Goal: Task Accomplishment & Management: Manage account settings

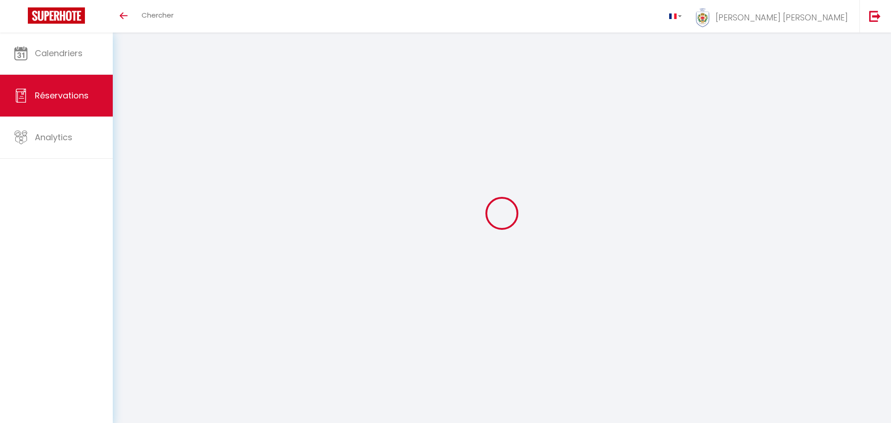
select select "not_cancelled"
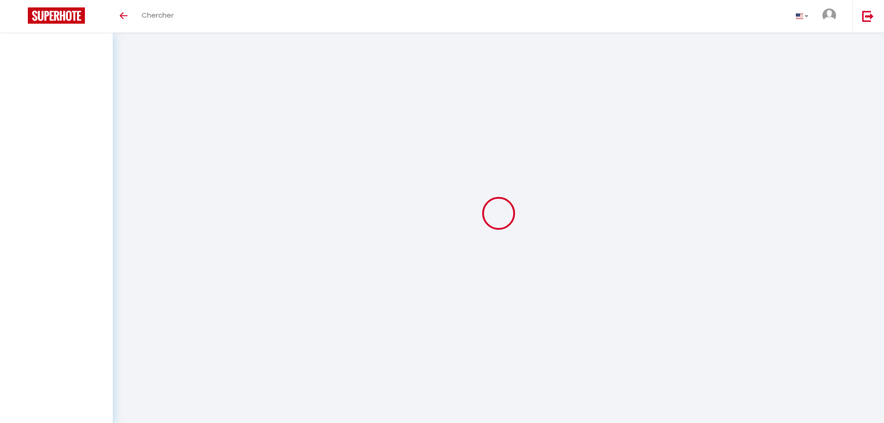
select select "not_cancelled"
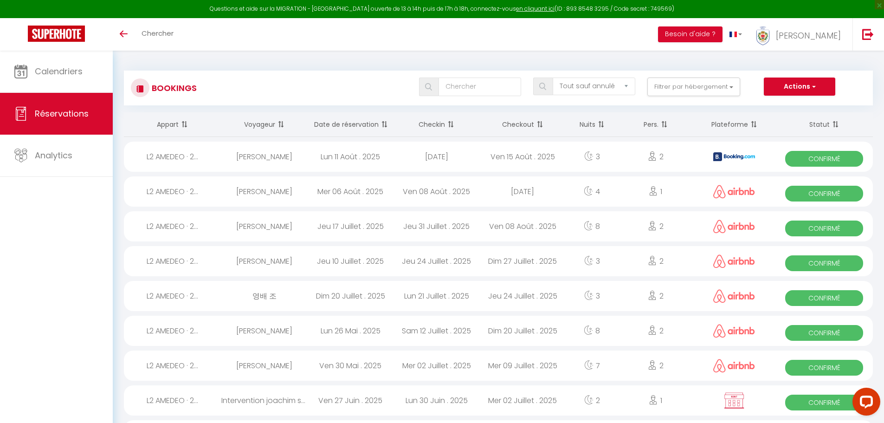
click at [336, 153] on div "Lun 11 Août . 2025" at bounding box center [350, 157] width 86 height 30
select select "OK"
select select "KO"
select select "0"
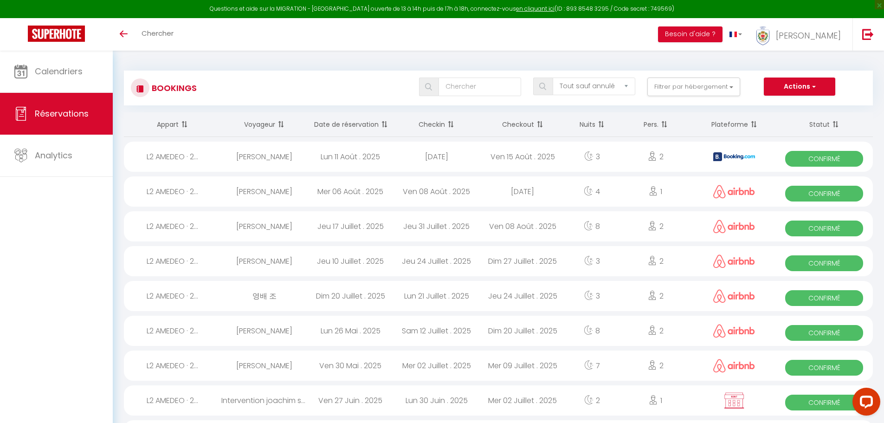
select select "1"
select select
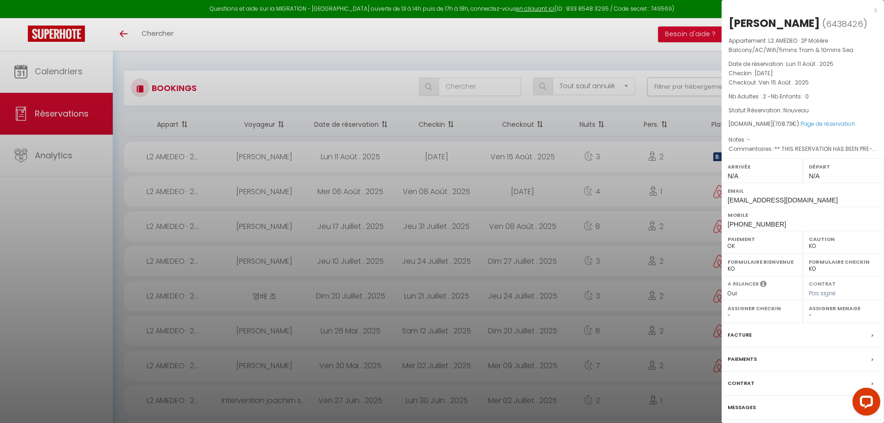
click at [751, 364] on label "Paiements" at bounding box center [742, 359] width 29 height 10
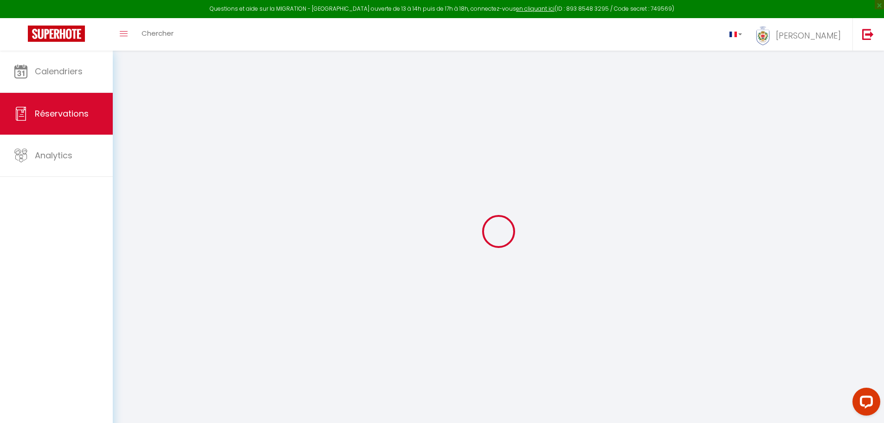
select select
checkbox input "false"
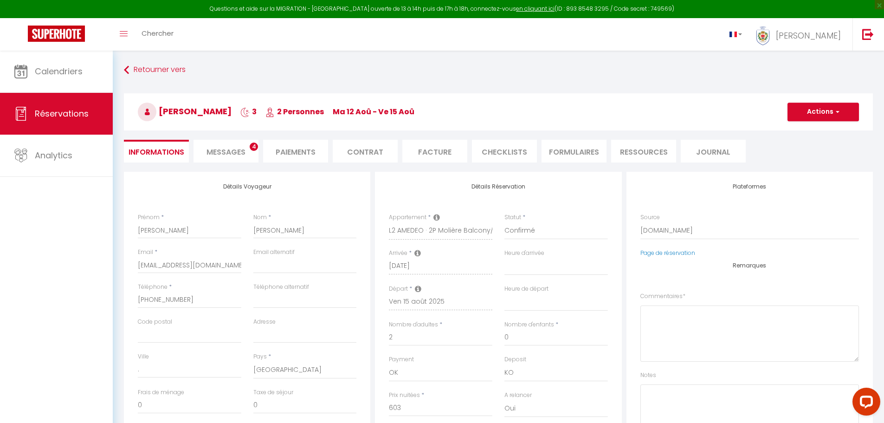
select select
checkbox input "false"
type textarea "** THIS RESERVATION HAS BEEN PRE-PAID ** BOOKING NOTE : Payment charge is EUR 9…"
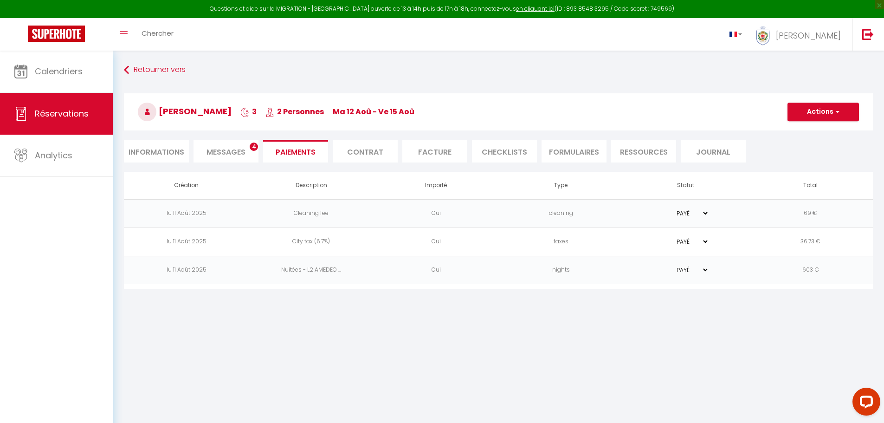
click at [165, 144] on li "Informations" at bounding box center [156, 151] width 65 height 23
select select
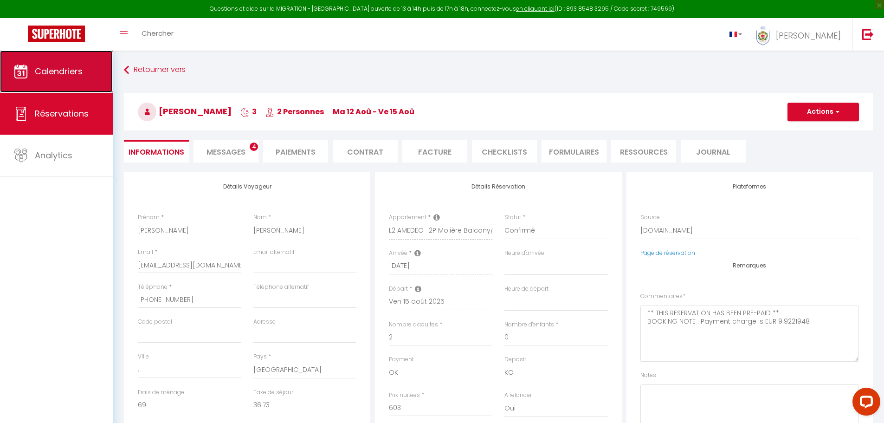
click at [70, 84] on link "Calendriers" at bounding box center [56, 72] width 113 height 42
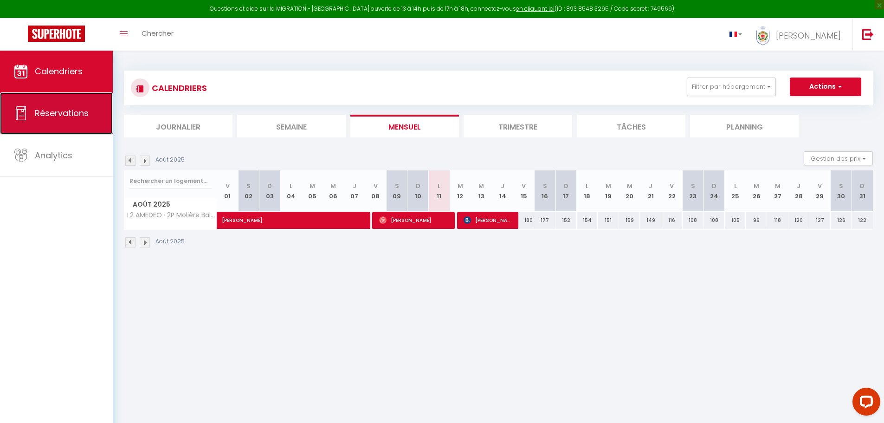
click at [90, 118] on link "Réservations" at bounding box center [56, 113] width 113 height 42
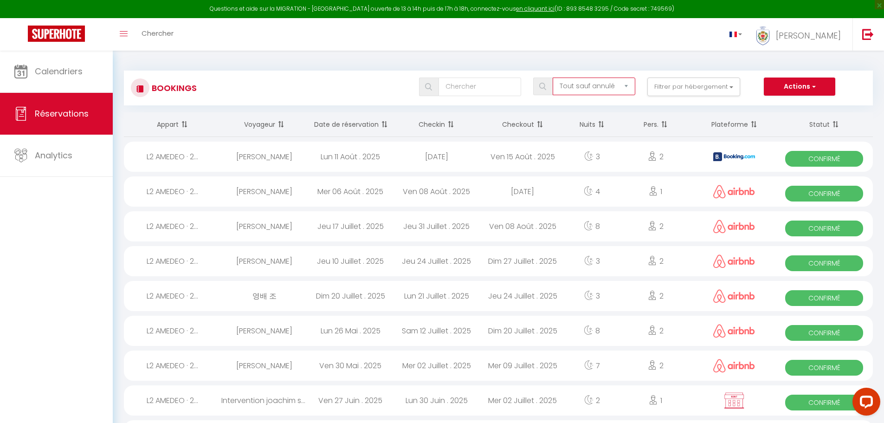
click at [616, 86] on select "Tous les statuts Annulé Confirmé Non Confirmé Tout sauf annulé No Show Request" at bounding box center [594, 87] width 83 height 18
select select "all"
click at [553, 78] on select "Tous les statuts Annulé Confirmé Non Confirmé Tout sauf annulé No Show Request" at bounding box center [594, 87] width 83 height 18
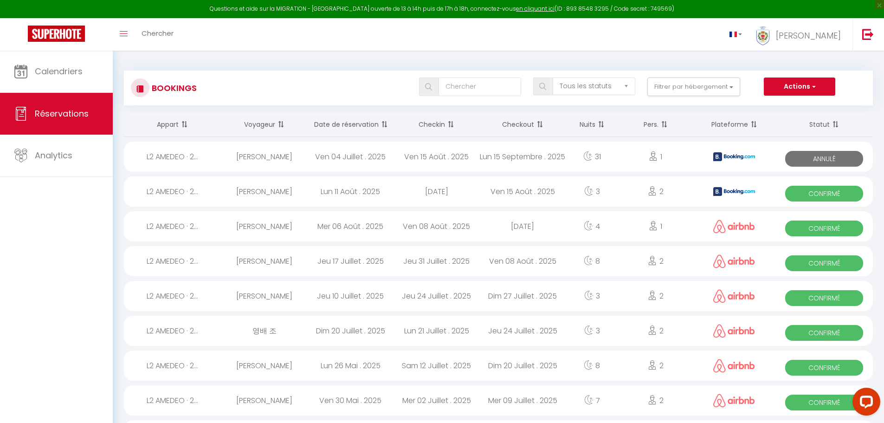
click at [256, 156] on div "[PERSON_NAME]" at bounding box center [264, 157] width 86 height 30
select select "OK"
select select "KO"
select select "0"
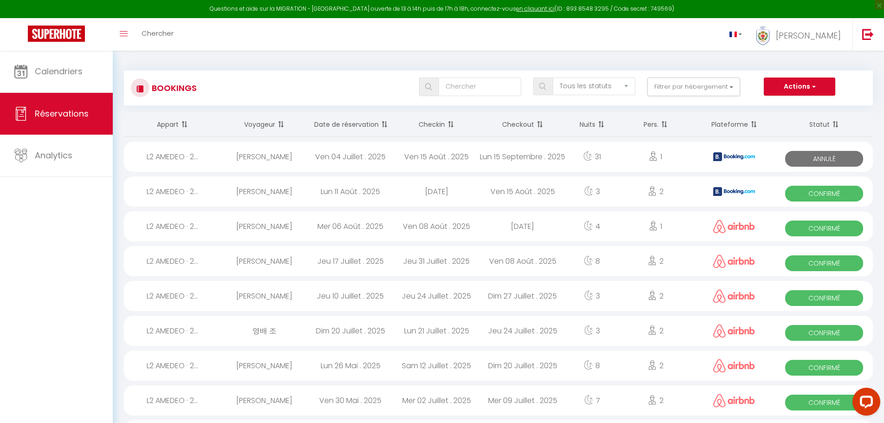
select select "1"
select select
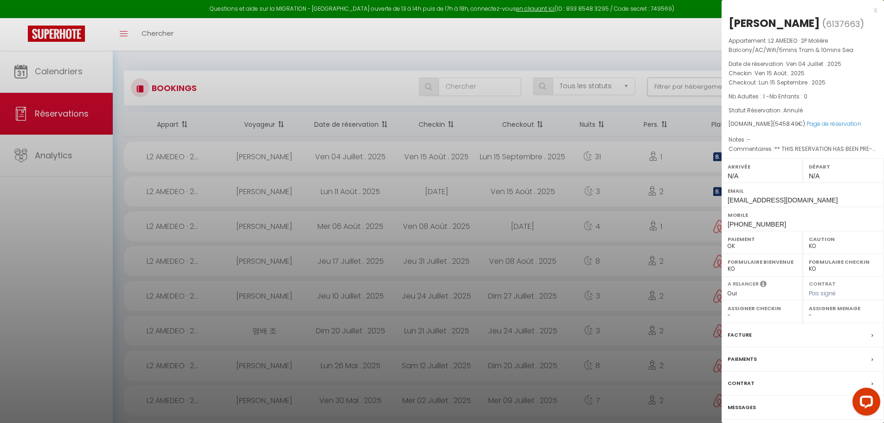
click at [853, 362] on div "Paiements" at bounding box center [803, 359] width 162 height 24
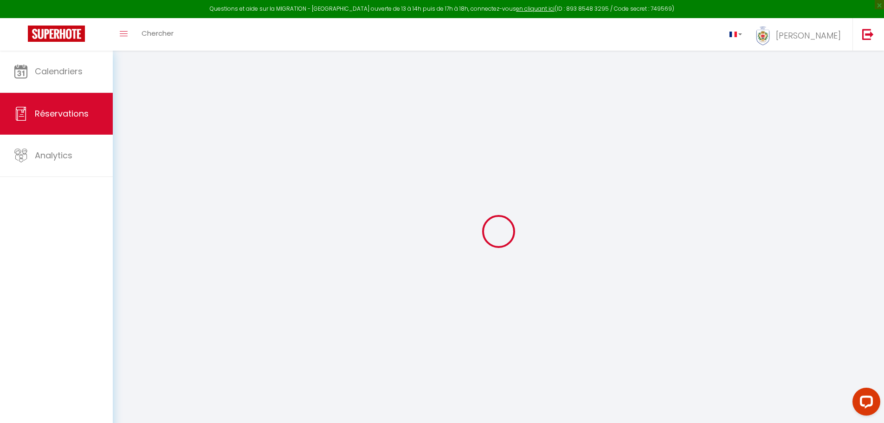
select select "0"
select select
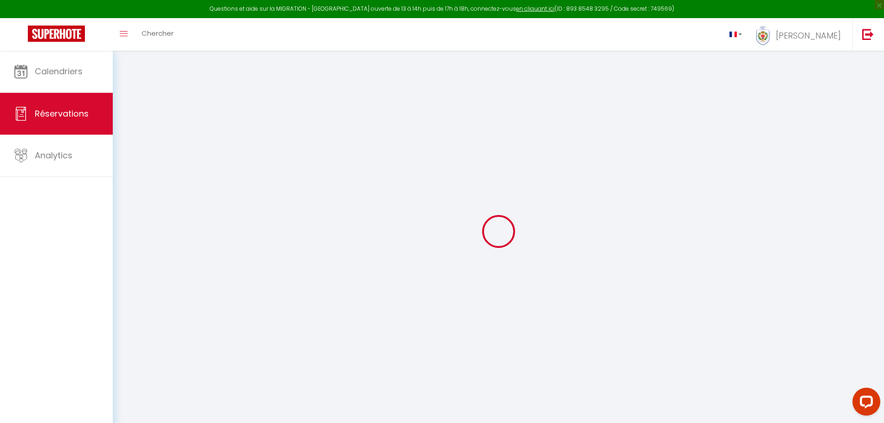
checkbox input "false"
select select
checkbox input "false"
type textarea "** THIS RESERVATION HAS BEEN PRE-PAID ** BOOKING NOTE : Payment charge is EUR 7…"
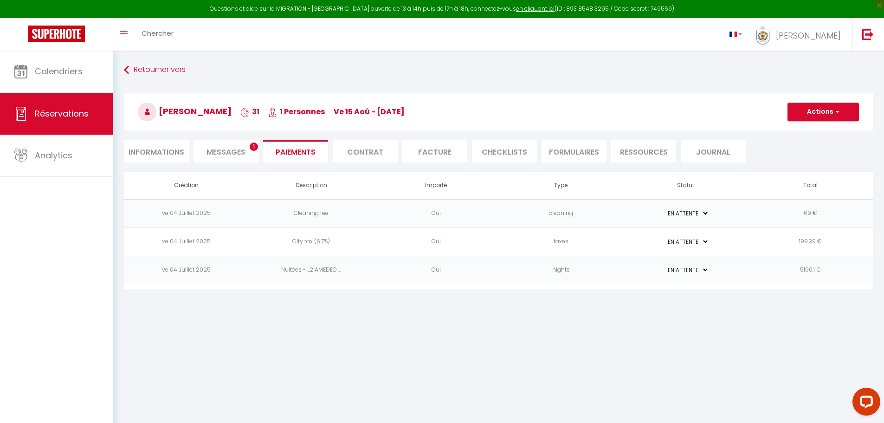
click at [226, 151] on span "Messages" at bounding box center [226, 152] width 39 height 11
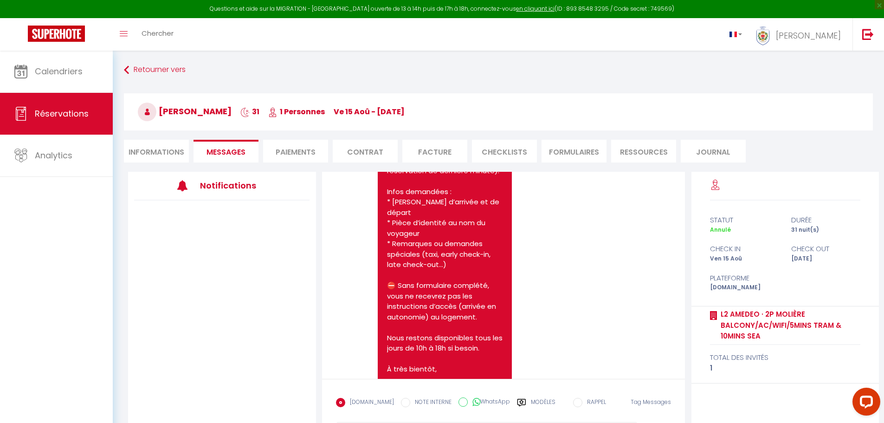
scroll to position [361, 0]
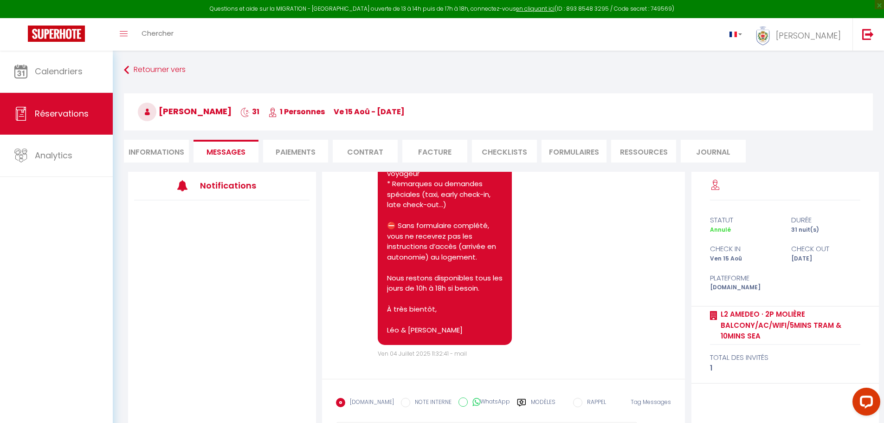
click at [177, 146] on li "Informations" at bounding box center [156, 151] width 65 height 23
select select
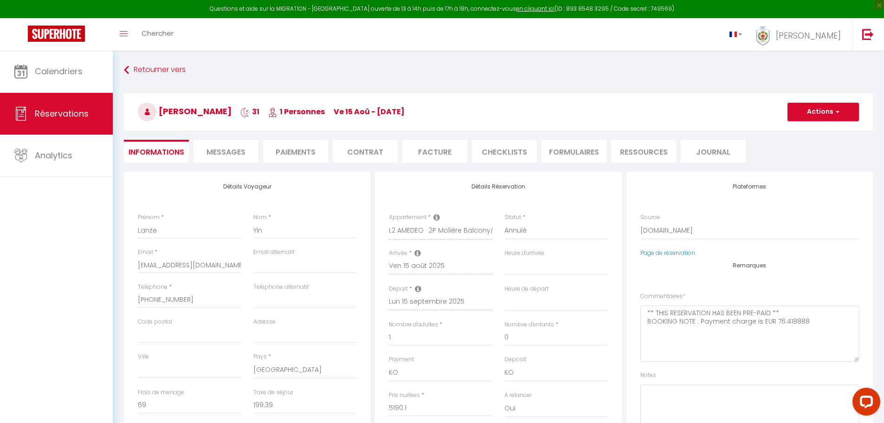
click at [708, 162] on li "Journal" at bounding box center [713, 151] width 65 height 23
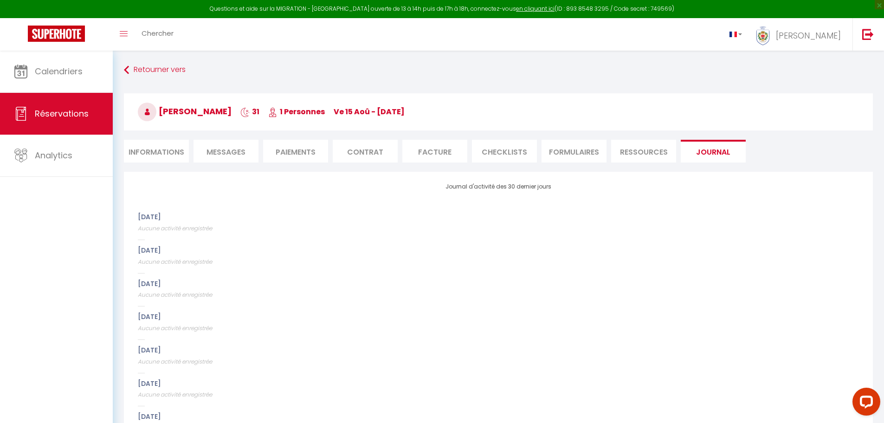
click at [496, 159] on li "CHECKLISTS" at bounding box center [504, 151] width 65 height 23
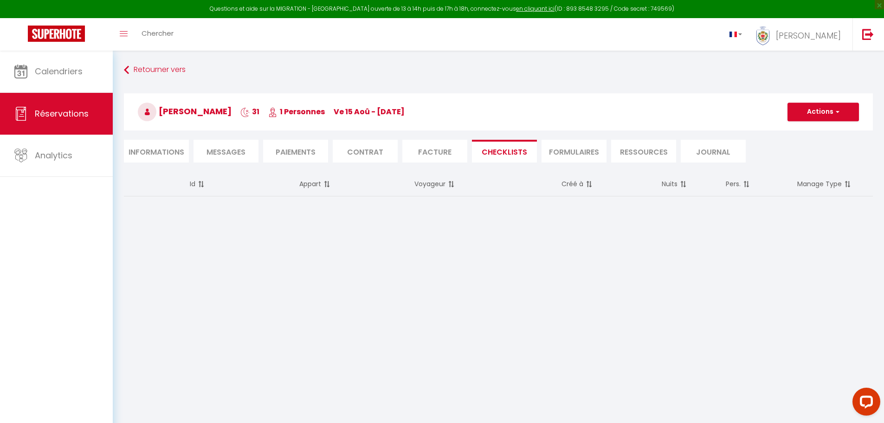
click at [417, 155] on li "Facture" at bounding box center [434, 151] width 65 height 23
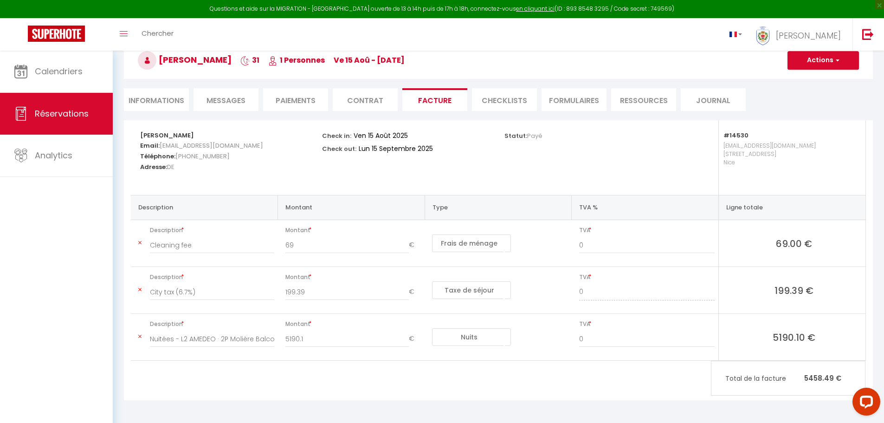
scroll to position [52, 0]
click at [354, 100] on li "Contrat" at bounding box center [365, 99] width 65 height 23
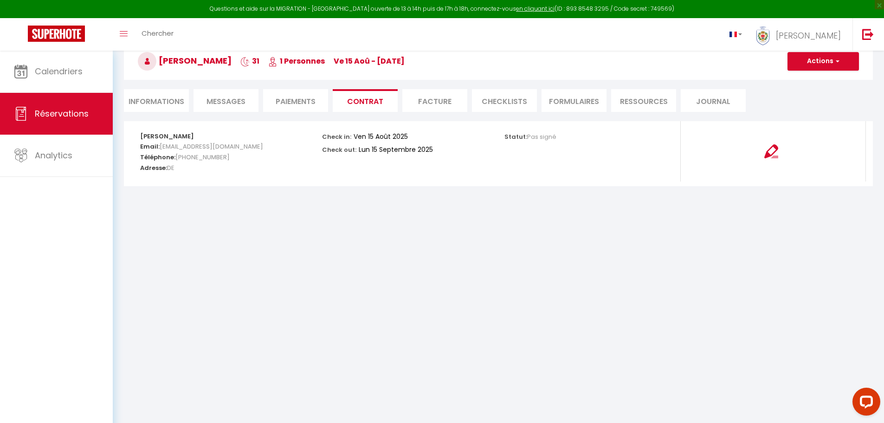
scroll to position [51, 0]
click at [294, 102] on li "Paiements" at bounding box center [295, 100] width 65 height 23
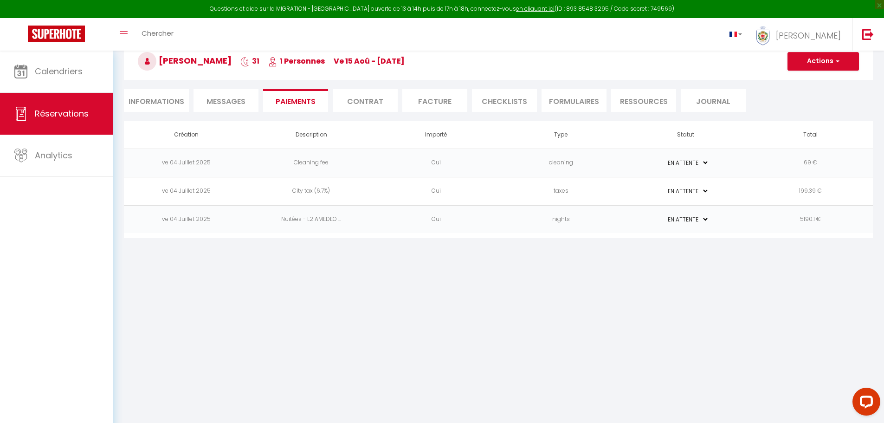
click at [228, 99] on span "Messages" at bounding box center [226, 101] width 39 height 11
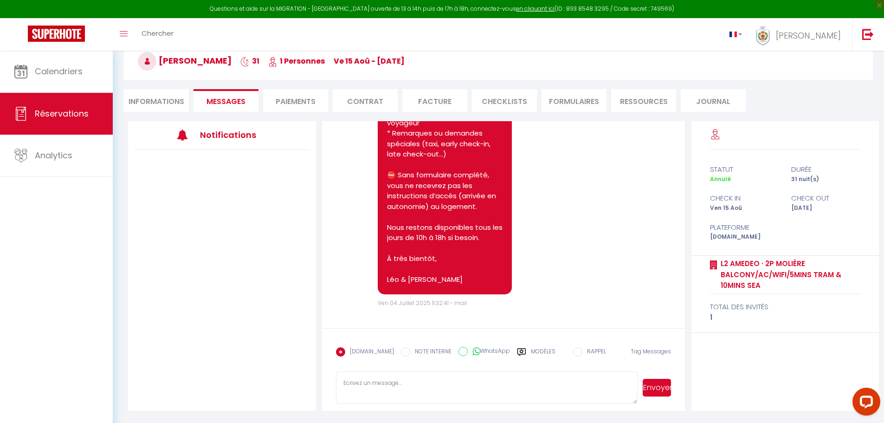
click at [159, 104] on li "Informations" at bounding box center [156, 100] width 65 height 23
select select
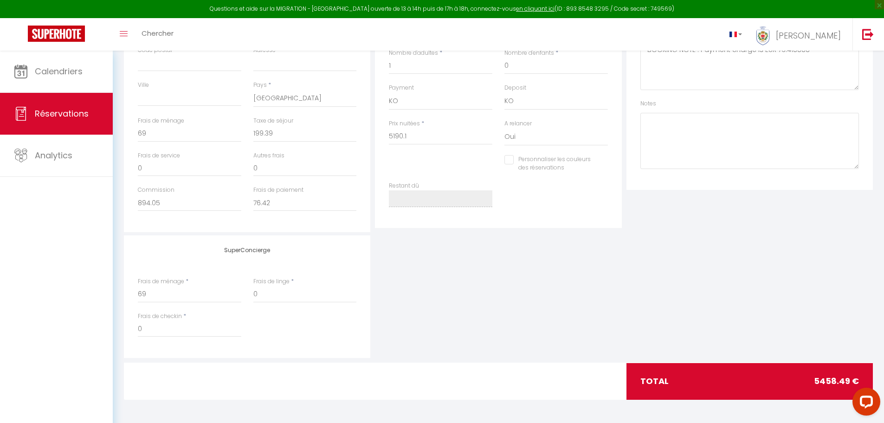
scroll to position [39, 0]
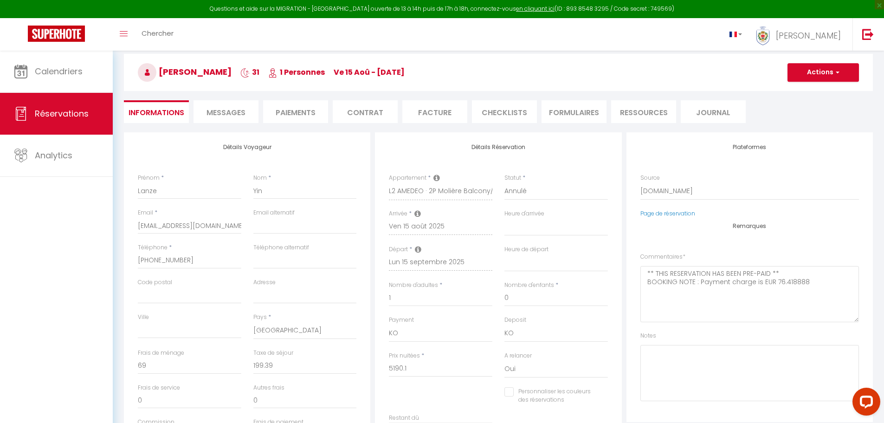
click at [725, 106] on li "Journal" at bounding box center [713, 111] width 65 height 23
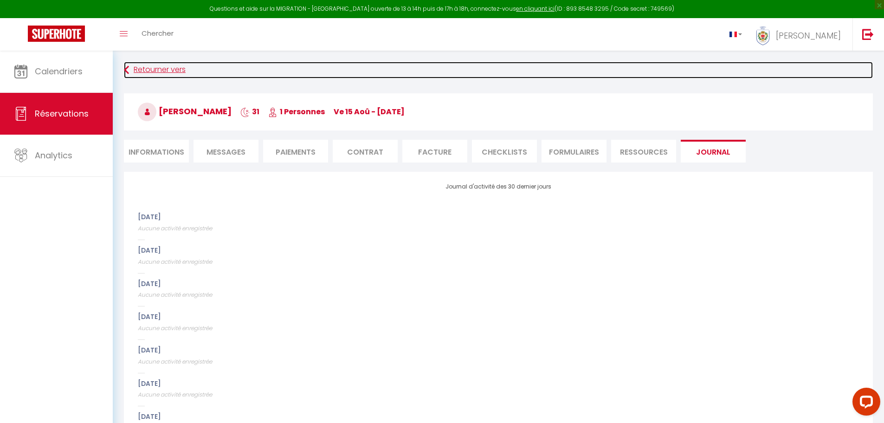
click at [146, 65] on link "Retourner vers" at bounding box center [498, 70] width 749 height 17
select select
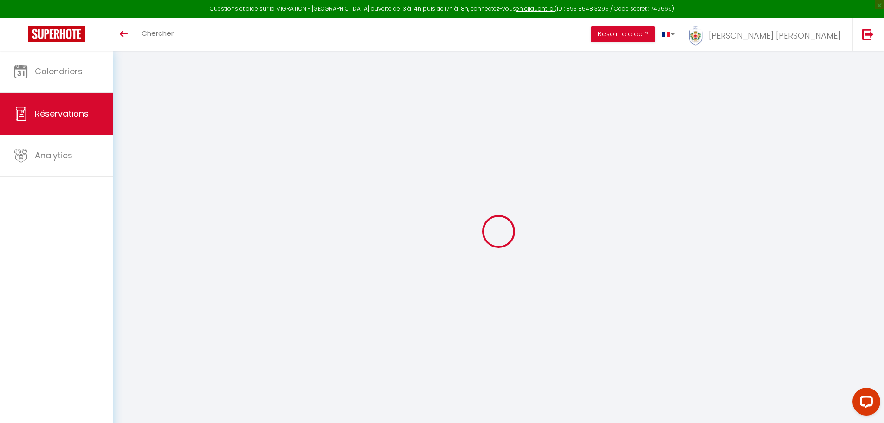
select select
checkbox input "false"
select select
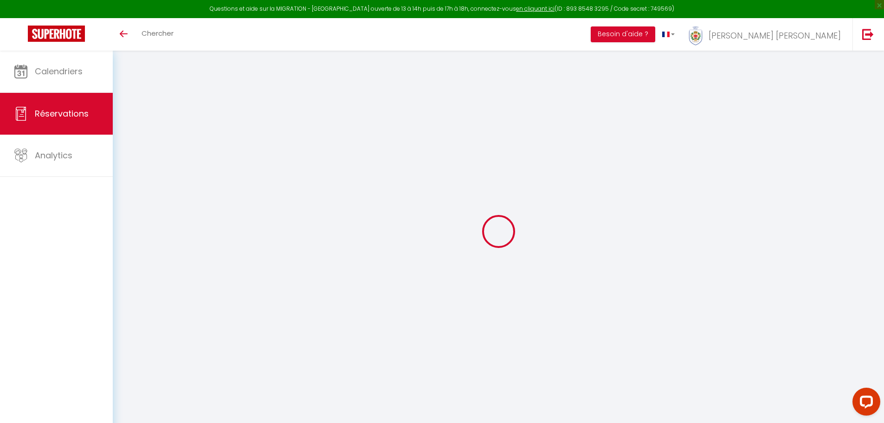
checkbox input "false"
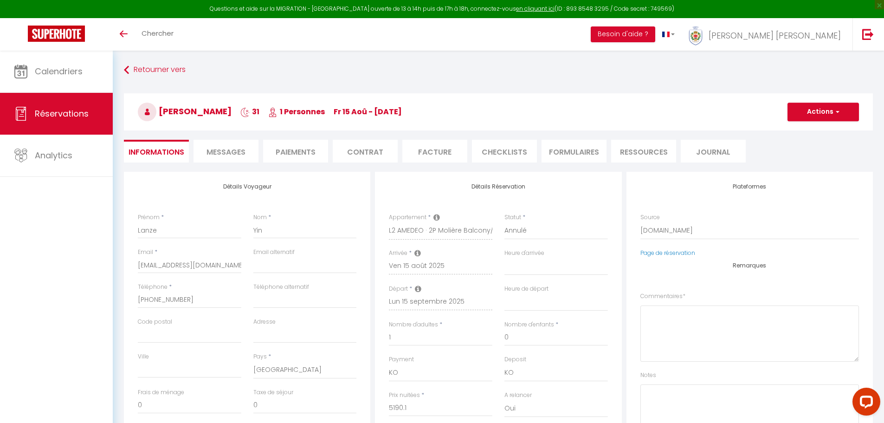
select select
checkbox input "false"
type textarea "** THIS RESERVATION HAS BEEN PRE-PAID ** BOOKING NOTE : Payment charge is EUR 7…"
type input "69"
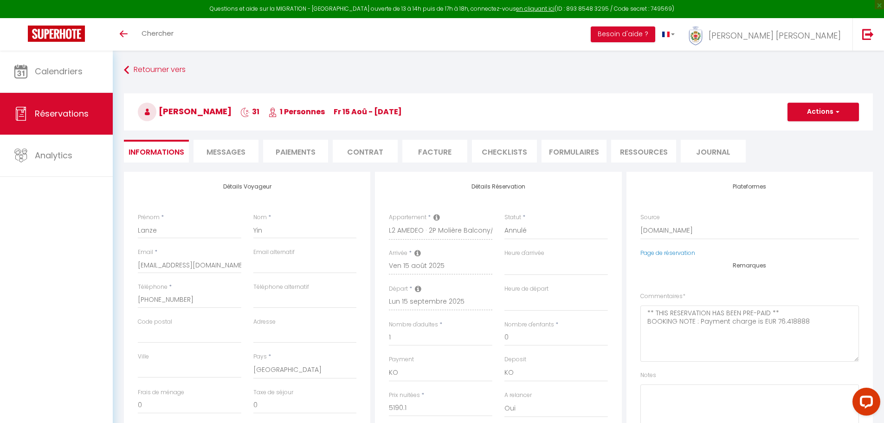
type input "199.39"
select select
checkbox input "false"
select select
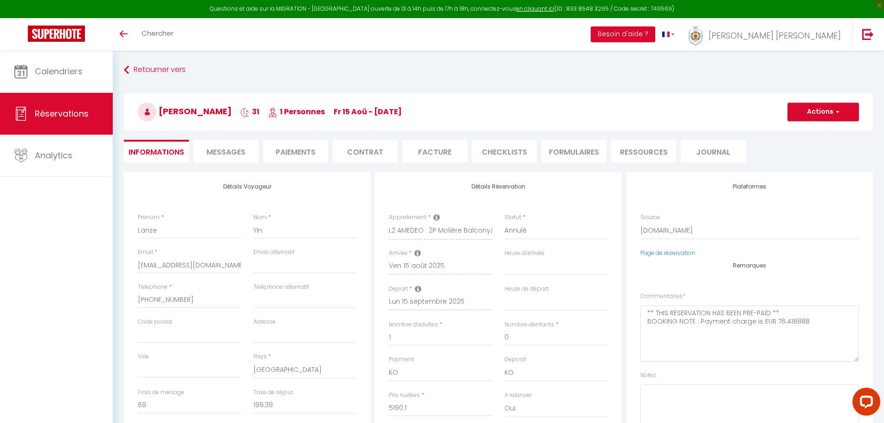
select select
click at [121, 69] on div "Retourner vers [GEOGRAPHIC_DATA][PERSON_NAME] 31 1 Personnes Fr 15 Aoû - [DATE]…" at bounding box center [498, 117] width 761 height 110
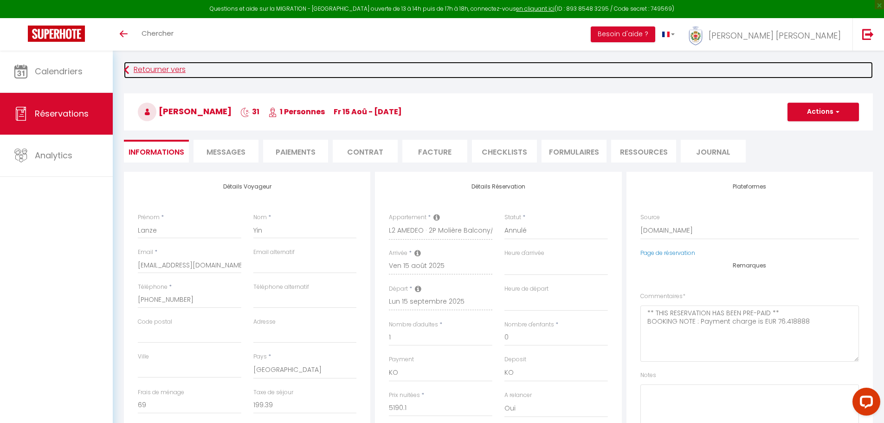
click at [124, 69] on icon at bounding box center [126, 70] width 5 height 17
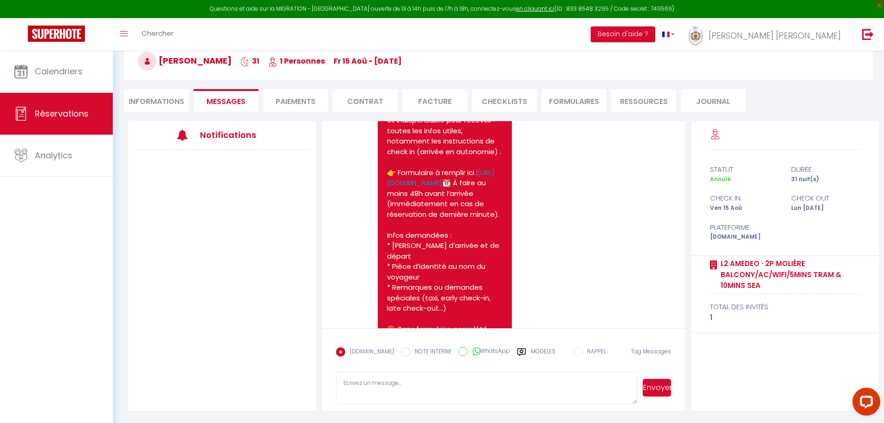
scroll to position [361, 0]
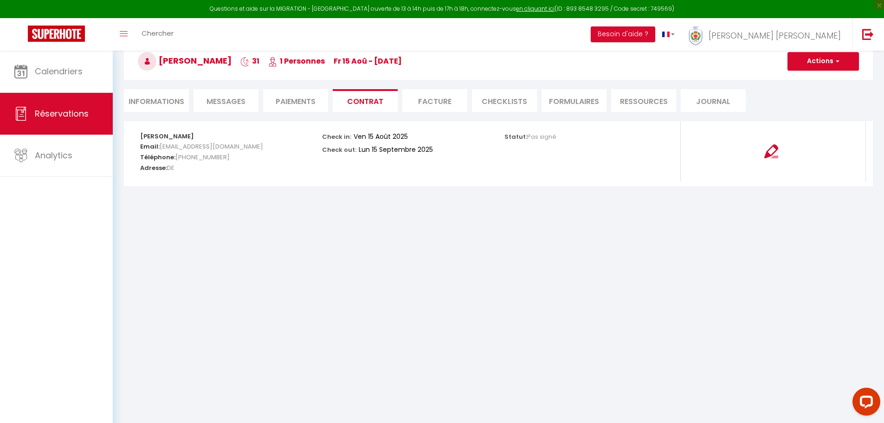
scroll to position [52, 0]
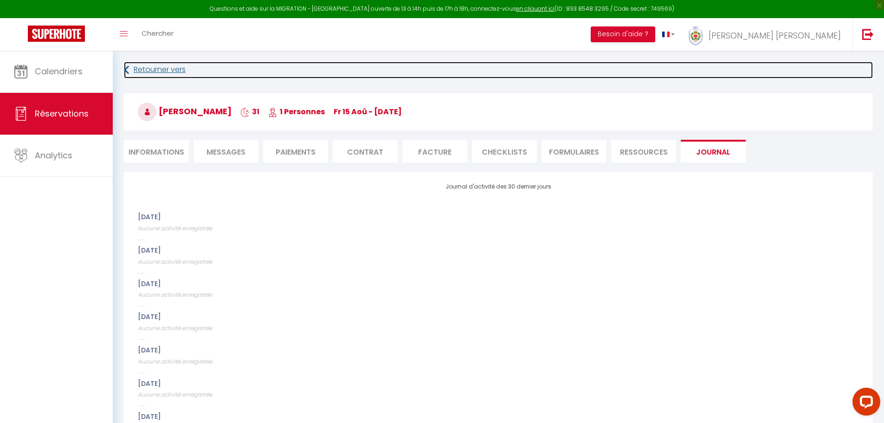
select select
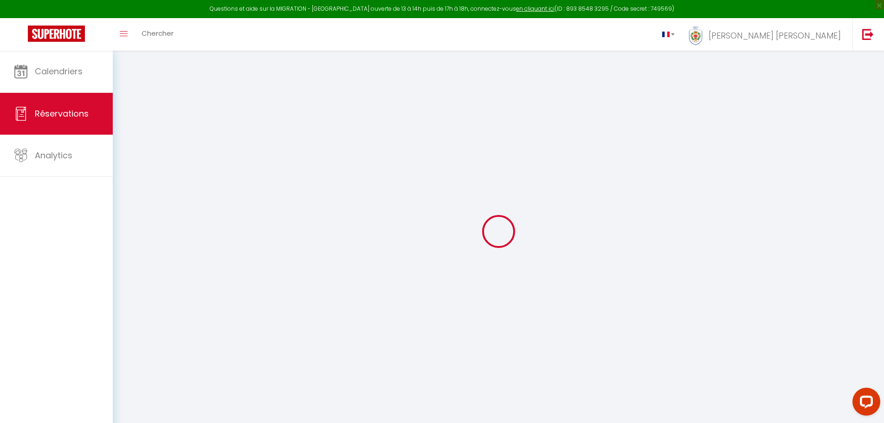
select select "all"
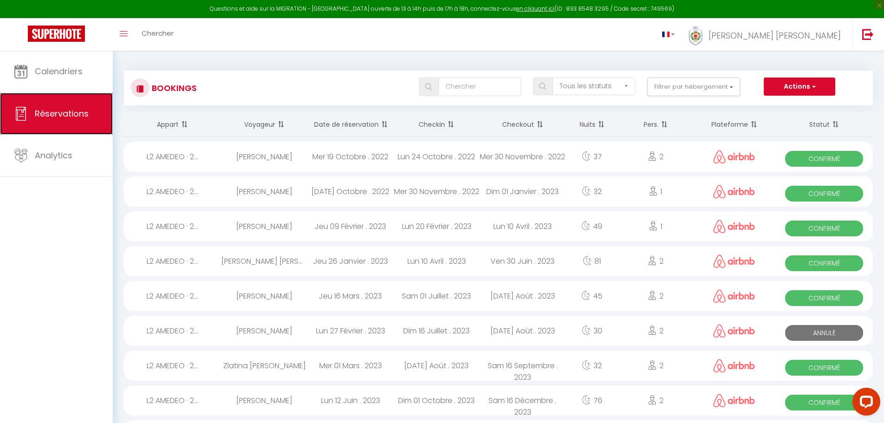
click at [55, 107] on link "Réservations" at bounding box center [56, 114] width 113 height 42
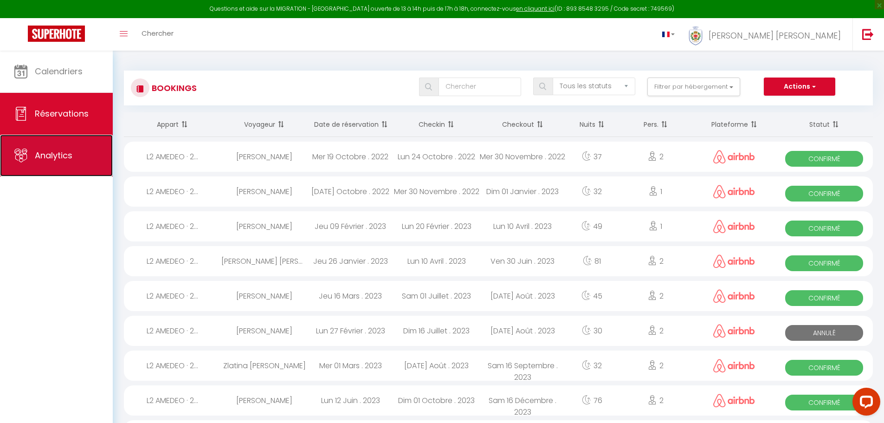
click at [52, 163] on link "Analytics" at bounding box center [56, 156] width 113 height 42
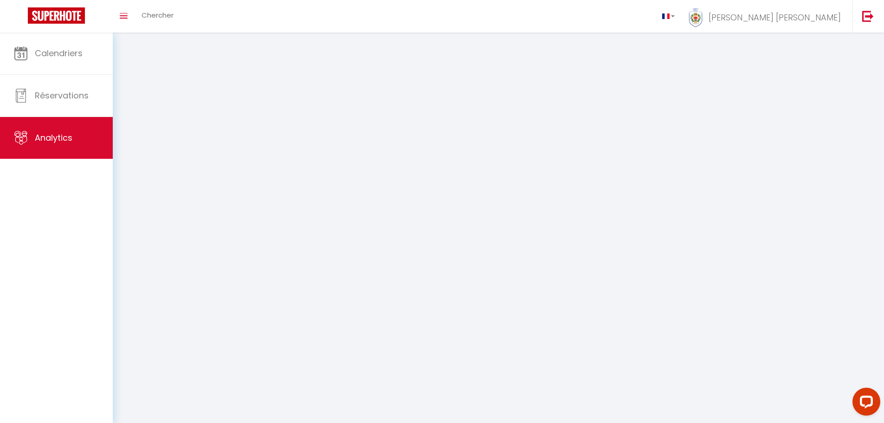
select select "2025"
select select "8"
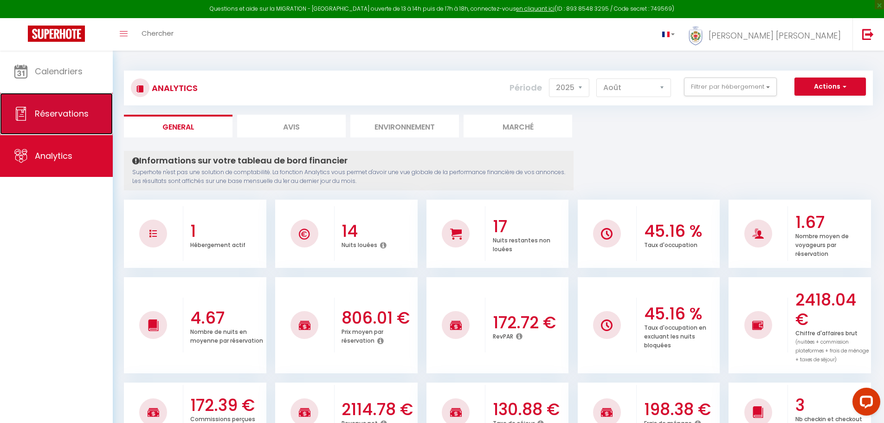
click at [59, 105] on link "Réservations" at bounding box center [56, 114] width 113 height 42
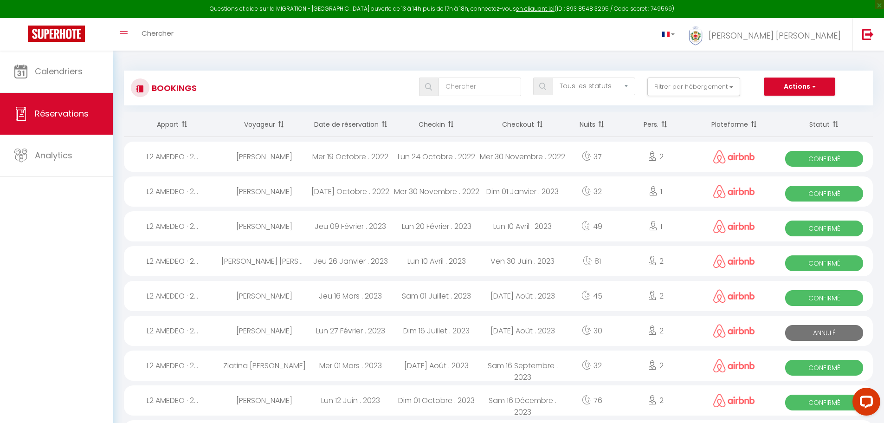
click at [435, 123] on th "Checkin" at bounding box center [437, 124] width 86 height 25
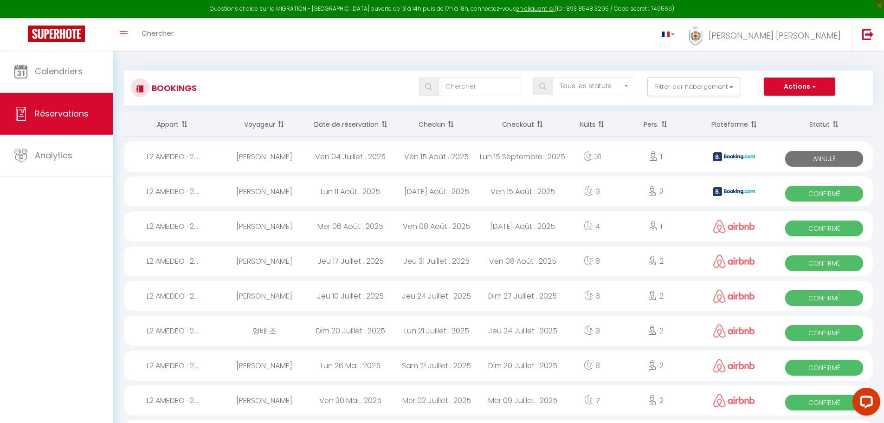
click at [171, 185] on div "L2 AMEDEO · 2..." at bounding box center [172, 191] width 97 height 30
select select "OK"
select select "KO"
select select "0"
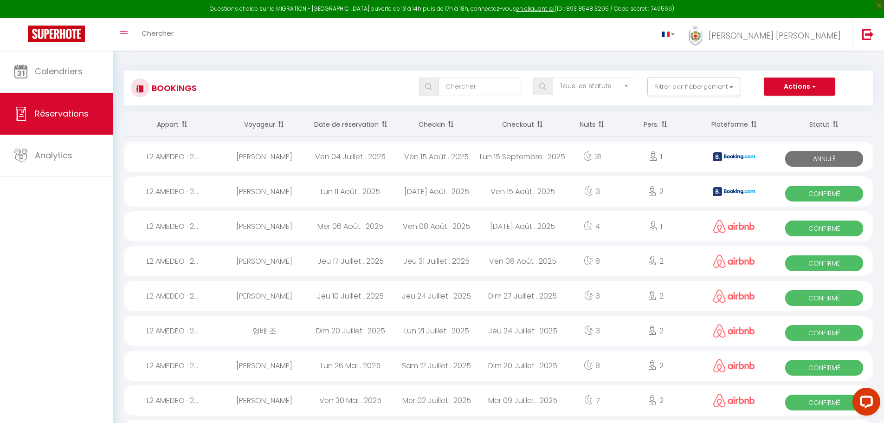
select select "1"
select select
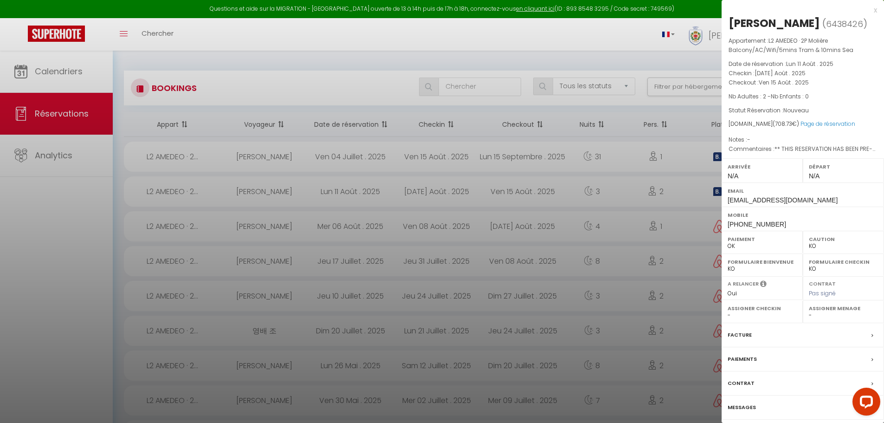
click at [434, 54] on div at bounding box center [442, 211] width 884 height 423
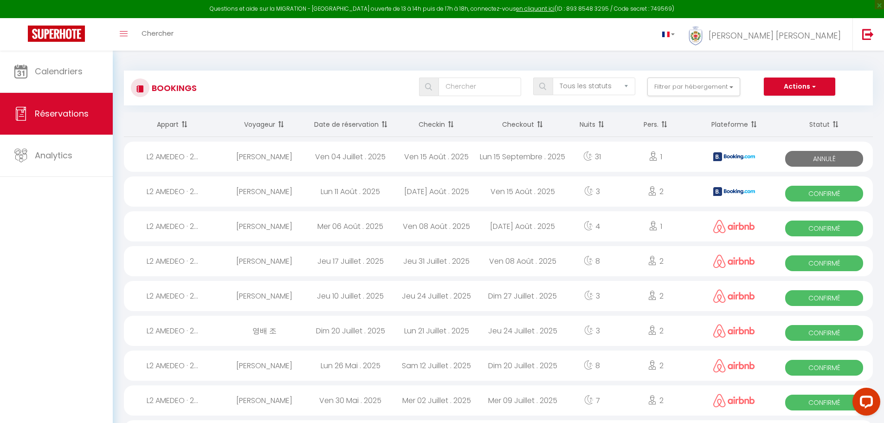
click at [223, 192] on div "[PERSON_NAME]" at bounding box center [264, 191] width 86 height 30
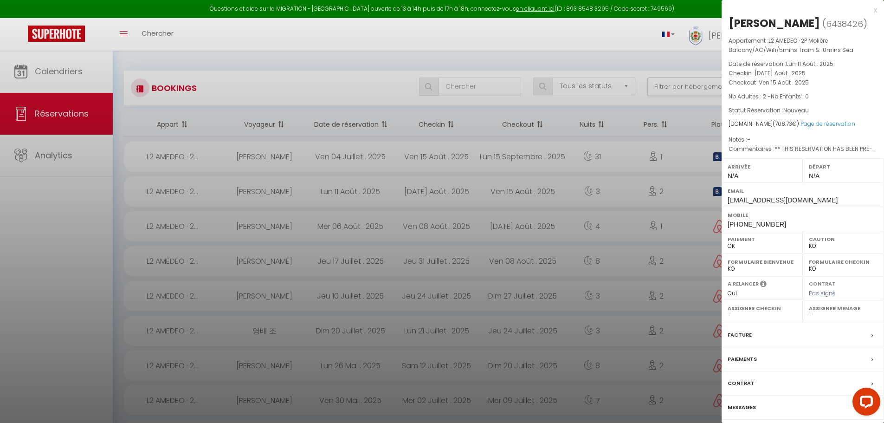
click at [91, 212] on div at bounding box center [442, 211] width 884 height 423
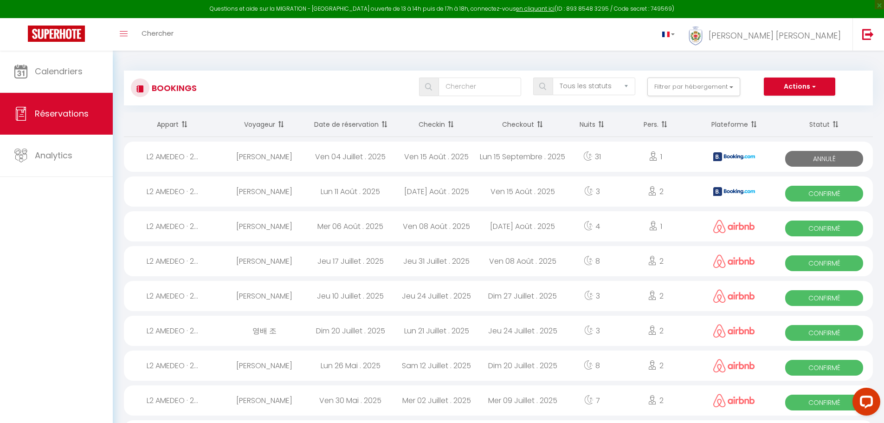
click at [256, 192] on div "[PERSON_NAME]" at bounding box center [264, 191] width 86 height 30
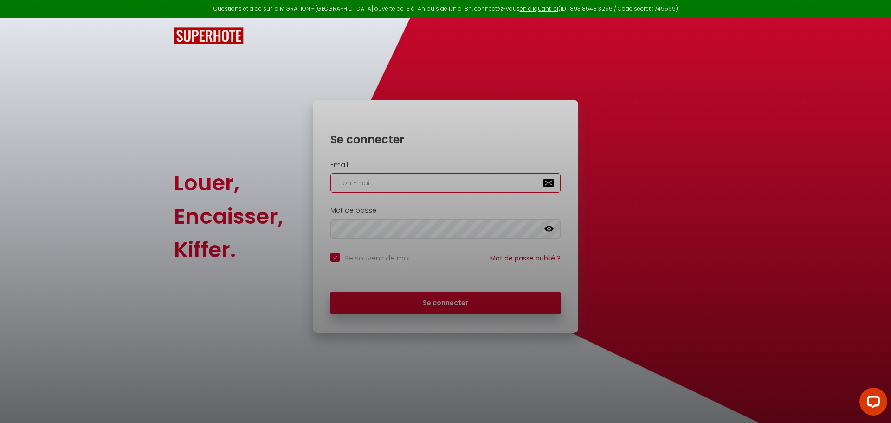
type input "[EMAIL_ADDRESS][DOMAIN_NAME]"
checkbox input "true"
click at [420, 300] on div at bounding box center [445, 211] width 891 height 423
click at [391, 226] on div at bounding box center [445, 211] width 891 height 423
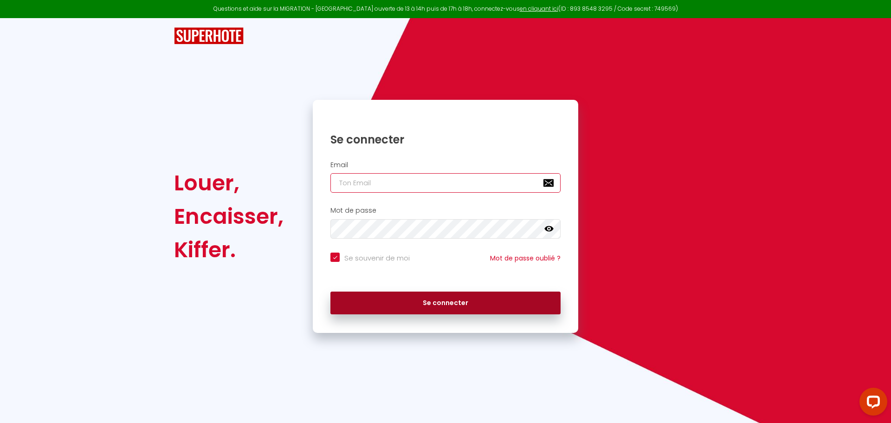
type input "[EMAIL_ADDRESS][DOMAIN_NAME]"
click at [420, 298] on button "Se connecter" at bounding box center [445, 302] width 230 height 23
checkbox input "true"
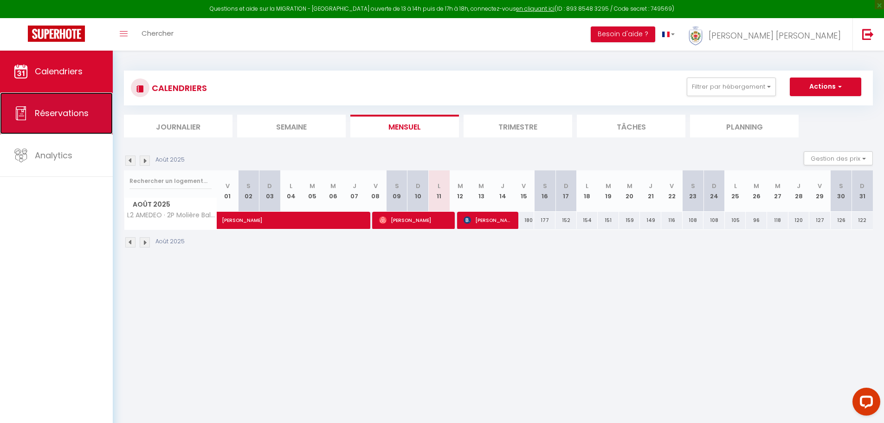
click at [42, 111] on span "Réservations" at bounding box center [62, 113] width 54 height 12
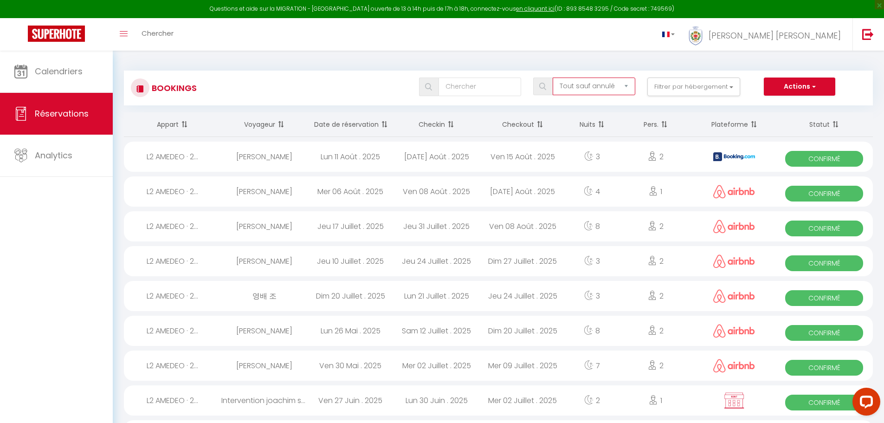
click at [574, 85] on select "Tous les statuts Annulé Confirmé Non Confirmé Tout sauf annulé No Show Request" at bounding box center [594, 87] width 83 height 18
select select "all"
click at [553, 78] on select "Tous les statuts Annulé Confirmé Non Confirmé Tout sauf annulé No Show Request" at bounding box center [594, 87] width 83 height 18
